Goal: Transaction & Acquisition: Book appointment/travel/reservation

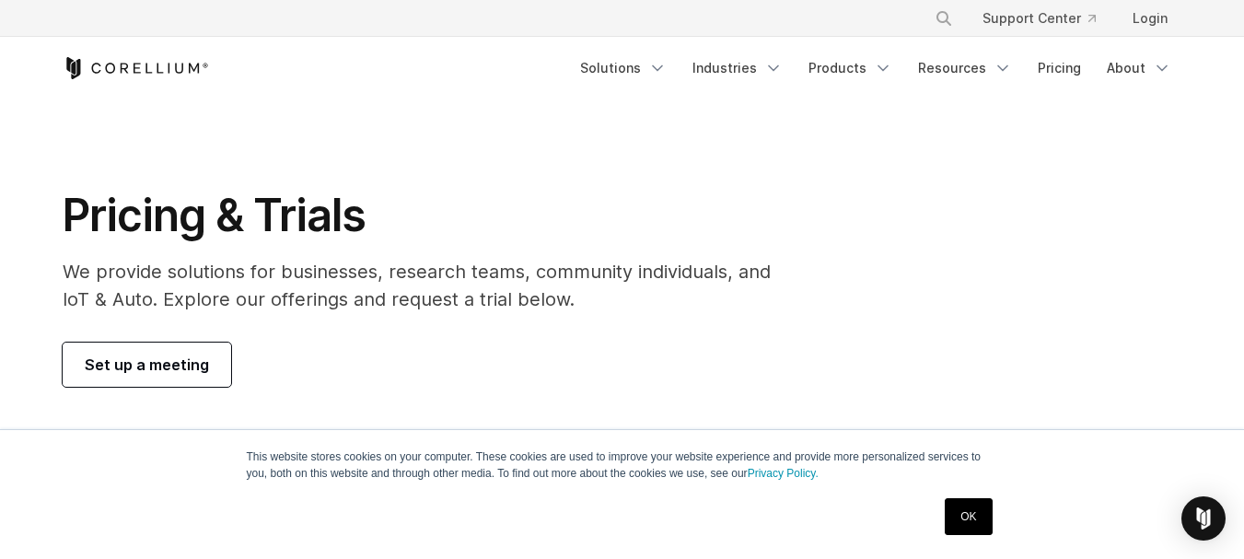
click at [169, 357] on span "Set up a meeting" at bounding box center [147, 365] width 124 height 22
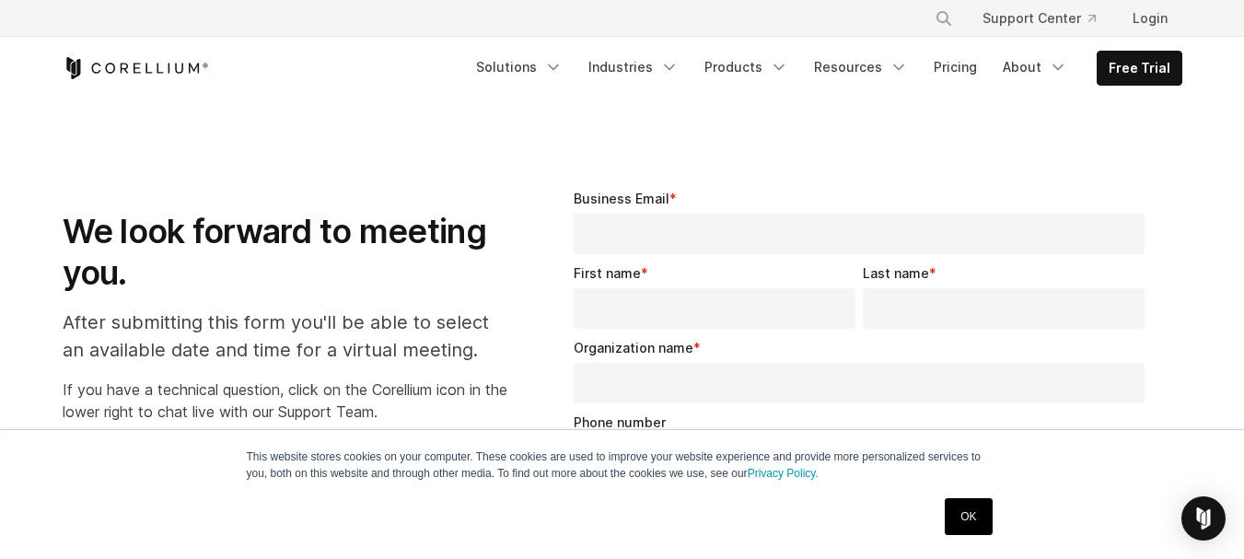
select select "**"
click at [1148, 18] on link "Login" at bounding box center [1150, 18] width 64 height 33
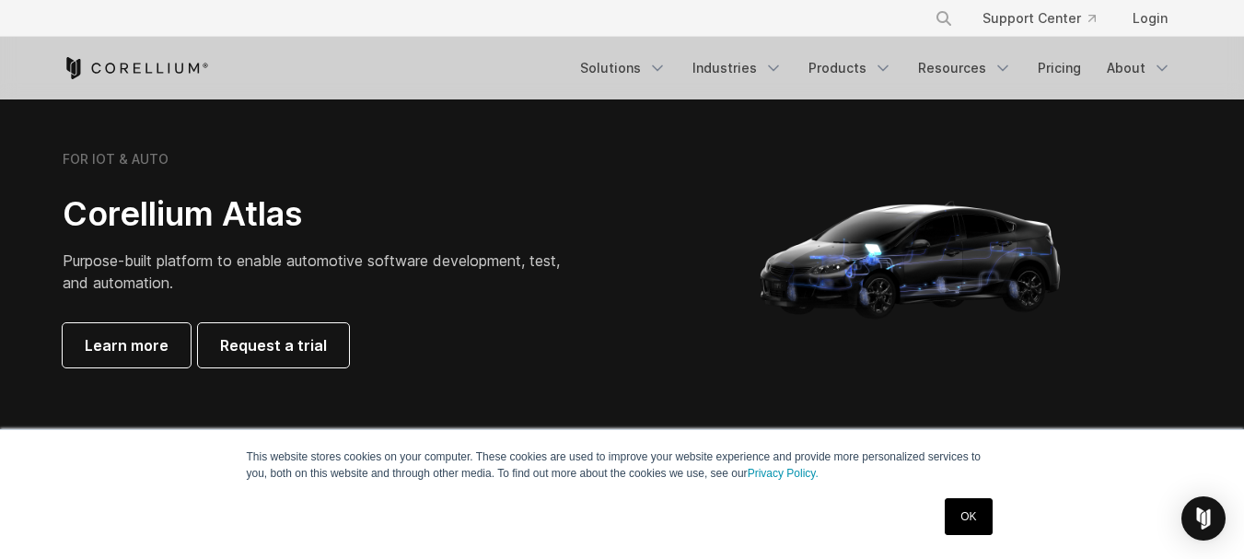
scroll to position [2210, 0]
